Goal: Check status: Check status

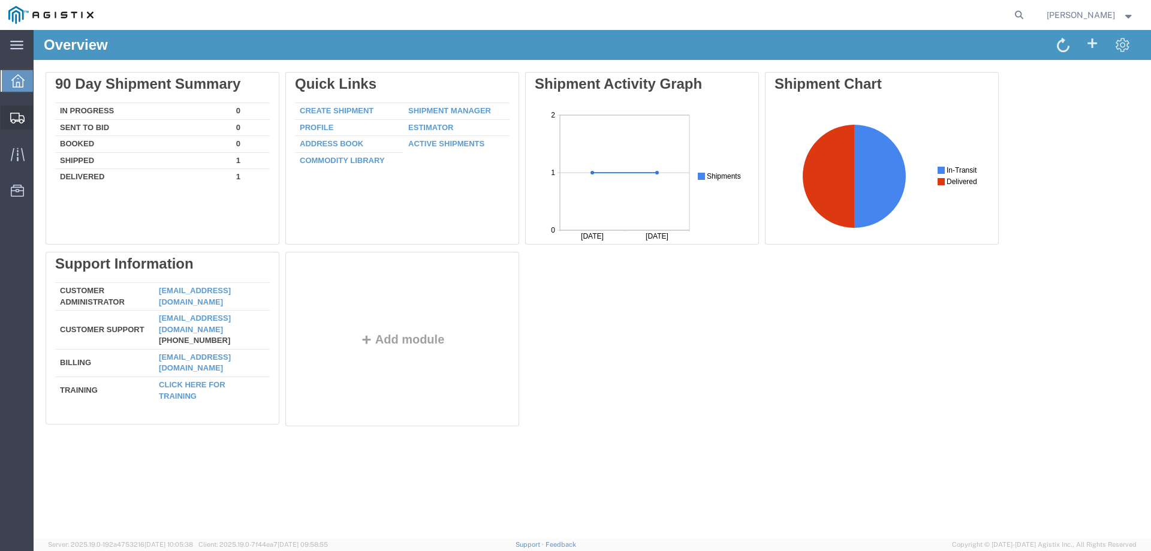
click at [17, 119] on icon at bounding box center [17, 118] width 14 height 11
click at [41, 120] on span "Shipments" at bounding box center [37, 117] width 8 height 24
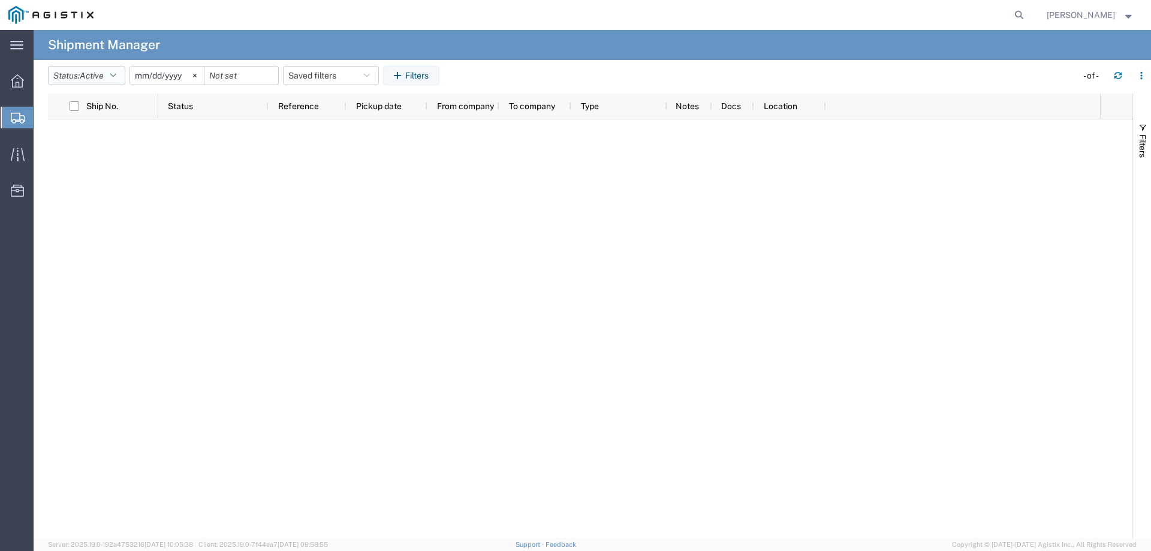
click at [110, 72] on button "Status: Active" at bounding box center [86, 75] width 77 height 19
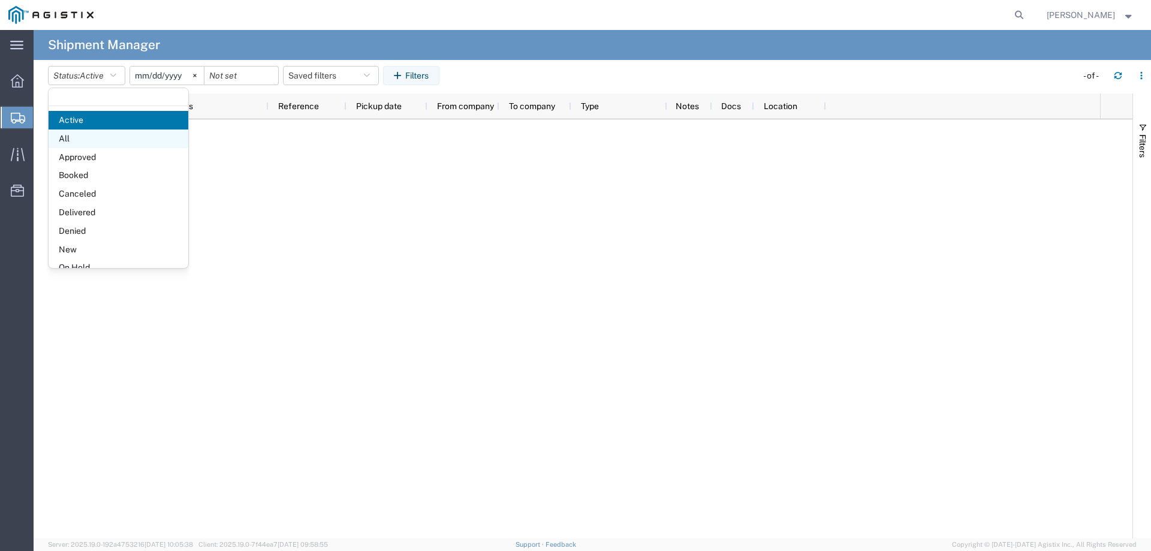
click at [95, 142] on span "All" at bounding box center [119, 138] width 140 height 19
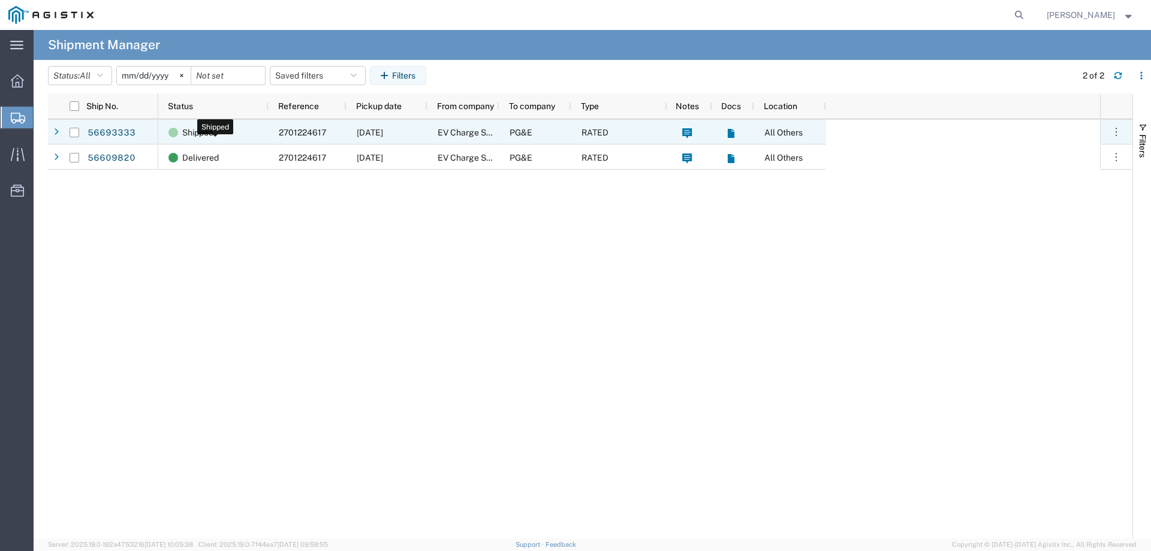
click at [187, 134] on span "Shipped" at bounding box center [197, 132] width 31 height 25
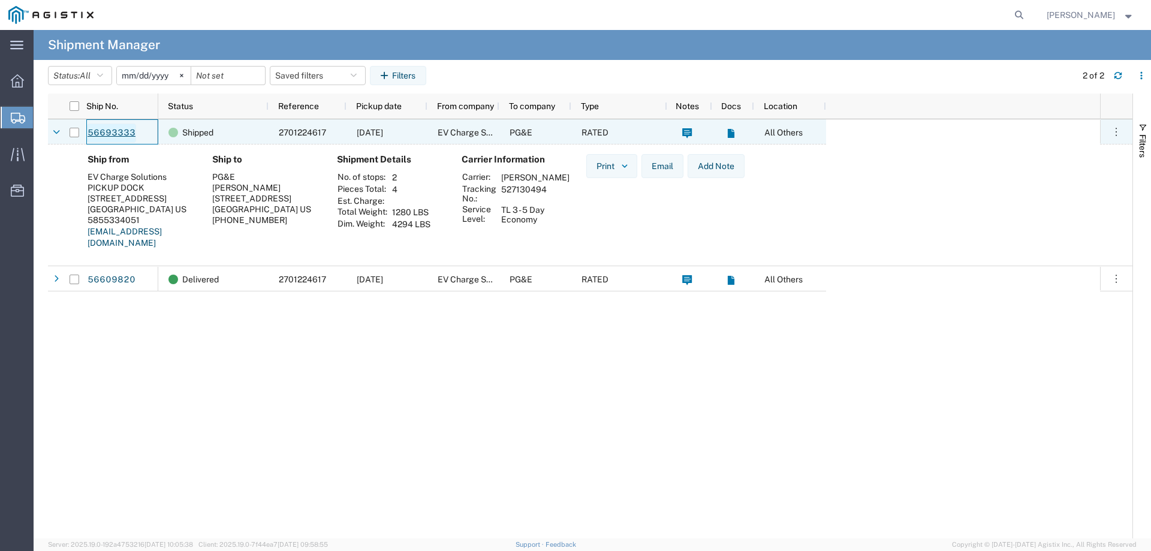
click at [119, 130] on link "56693333" at bounding box center [111, 132] width 49 height 19
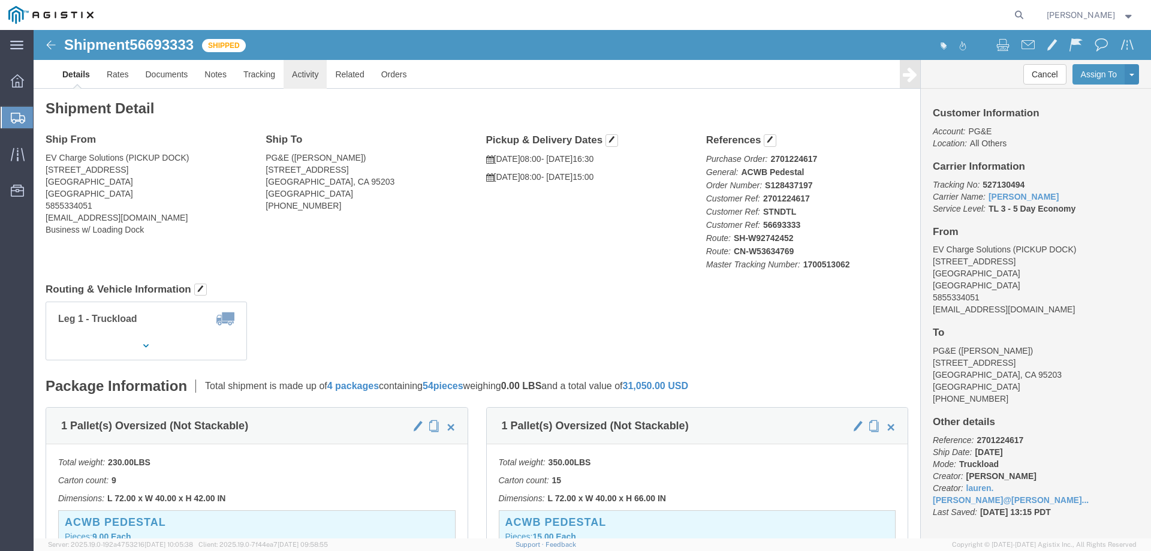
click link "Activity"
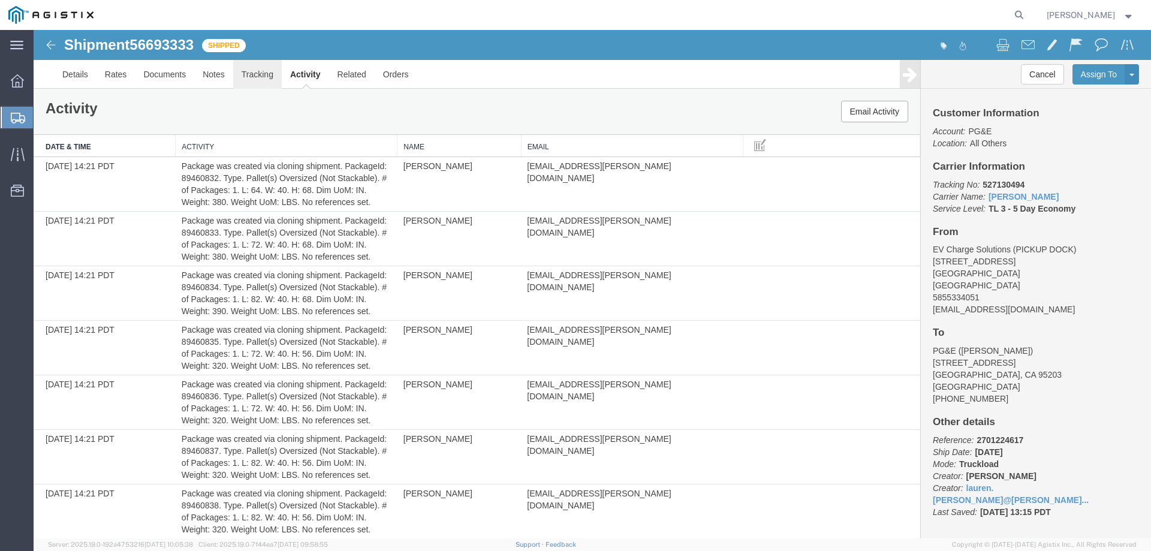
click at [254, 79] on link "Tracking" at bounding box center [257, 74] width 49 height 29
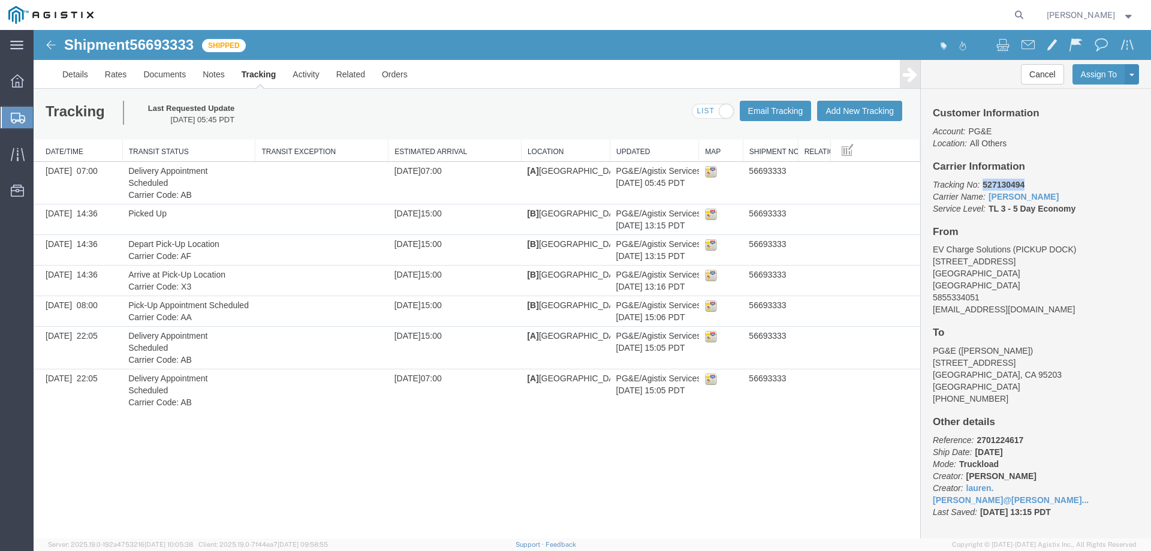
drag, startPoint x: 1034, startPoint y: 185, endPoint x: 985, endPoint y: 186, distance: 49.2
click at [985, 186] on p "Tracking No: 527130494 Carrier Name: [PERSON_NAME] [PERSON_NAME] Service Level:…" at bounding box center [1035, 197] width 206 height 36
copy b "527130494"
click at [1040, 197] on link "[PERSON_NAME]" at bounding box center [1023, 197] width 70 height 10
